Goal: Task Accomplishment & Management: Use online tool/utility

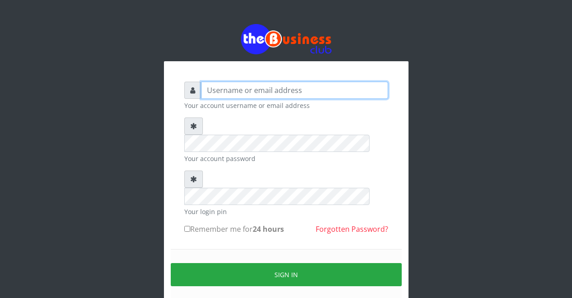
click at [243, 88] on input "text" at bounding box center [294, 90] width 187 height 17
type input "Malamsidi3030"
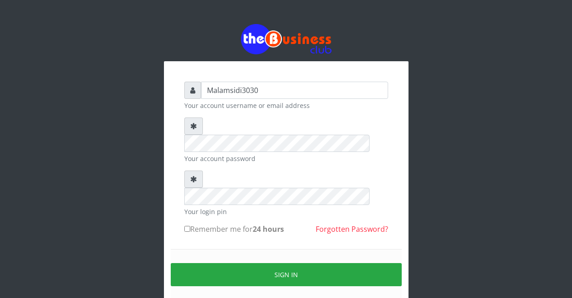
click at [250, 149] on form "Malamsidi3030 Your account username or email address Your account password Your…" at bounding box center [286, 202] width 204 height 240
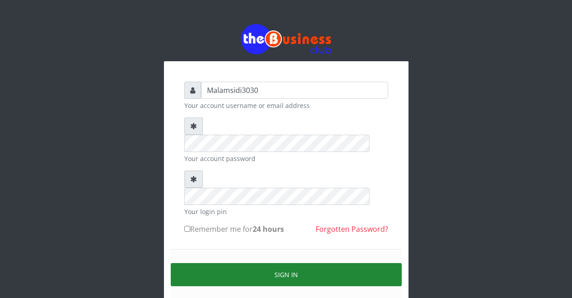
click at [281, 263] on button "Sign in" at bounding box center [286, 274] width 231 height 23
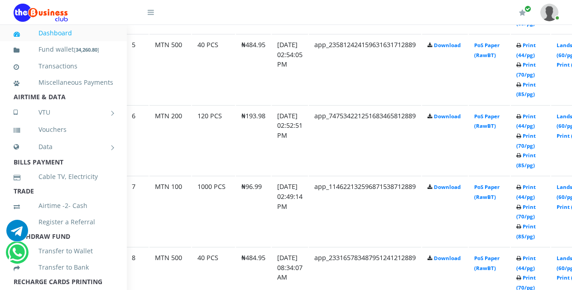
scroll to position [823, 31]
click at [570, 190] on link "Landscape (60/pg)" at bounding box center [570, 191] width 28 height 17
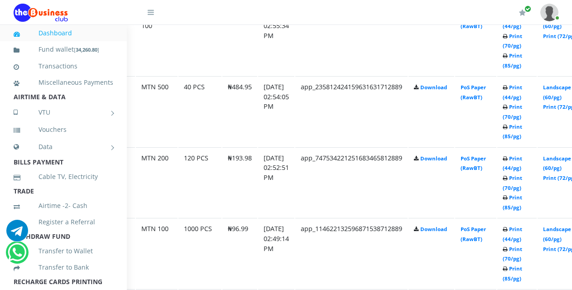
scroll to position [781, 49]
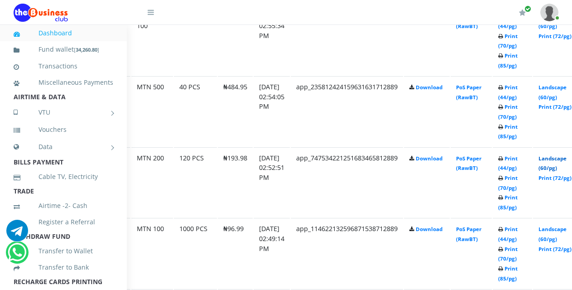
click at [555, 162] on link "Landscape (60/pg)" at bounding box center [553, 163] width 28 height 17
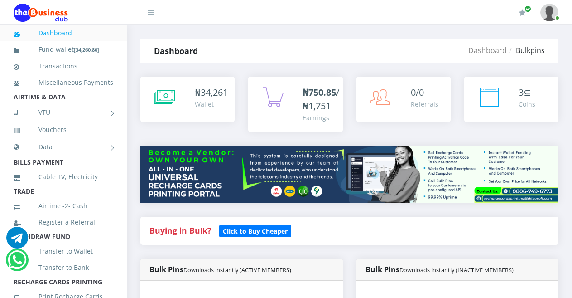
scroll to position [354, 0]
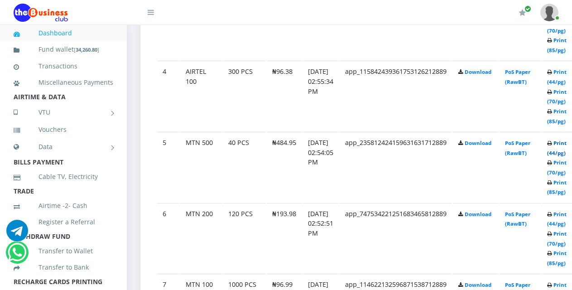
click at [563, 143] on link "Print (44/pg)" at bounding box center [556, 148] width 19 height 17
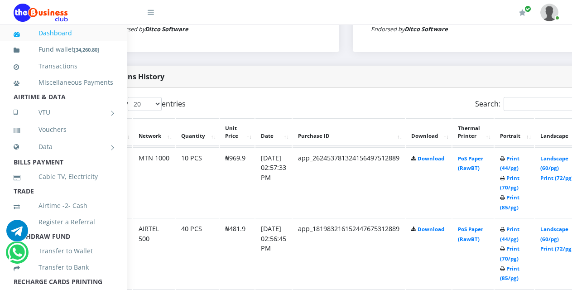
scroll to position [426, 48]
click at [516, 160] on link "Print (44/pg)" at bounding box center [509, 163] width 19 height 17
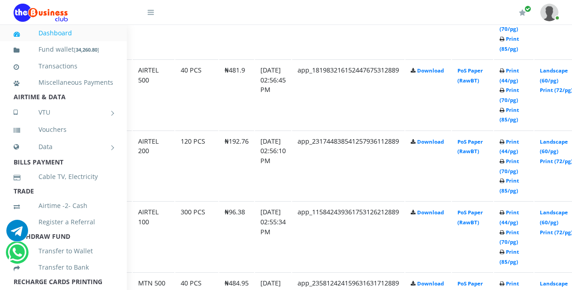
scroll to position [607, 48]
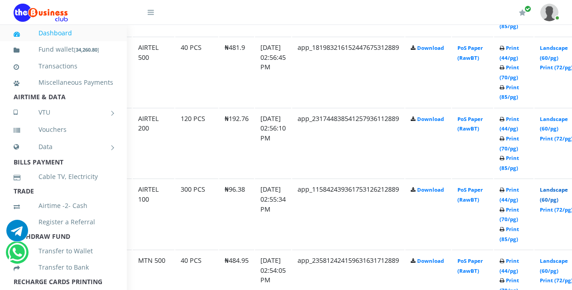
click at [557, 191] on link "Landscape (60/pg)" at bounding box center [554, 194] width 28 height 17
click at [559, 121] on link "Landscape (60/pg)" at bounding box center [554, 124] width 28 height 17
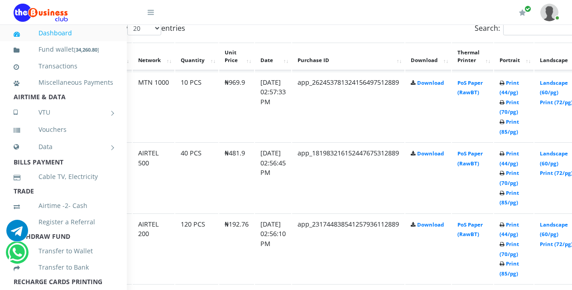
scroll to position [498, 48]
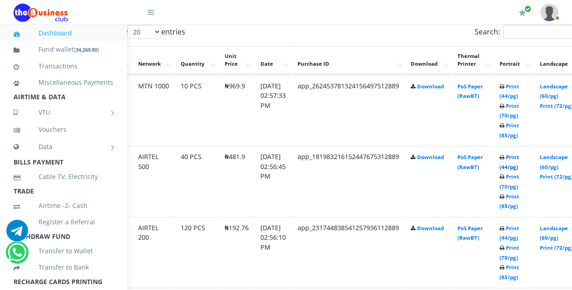
click at [517, 158] on link "Print (44/pg)" at bounding box center [509, 162] width 19 height 17
